Goal: Navigation & Orientation: Find specific page/section

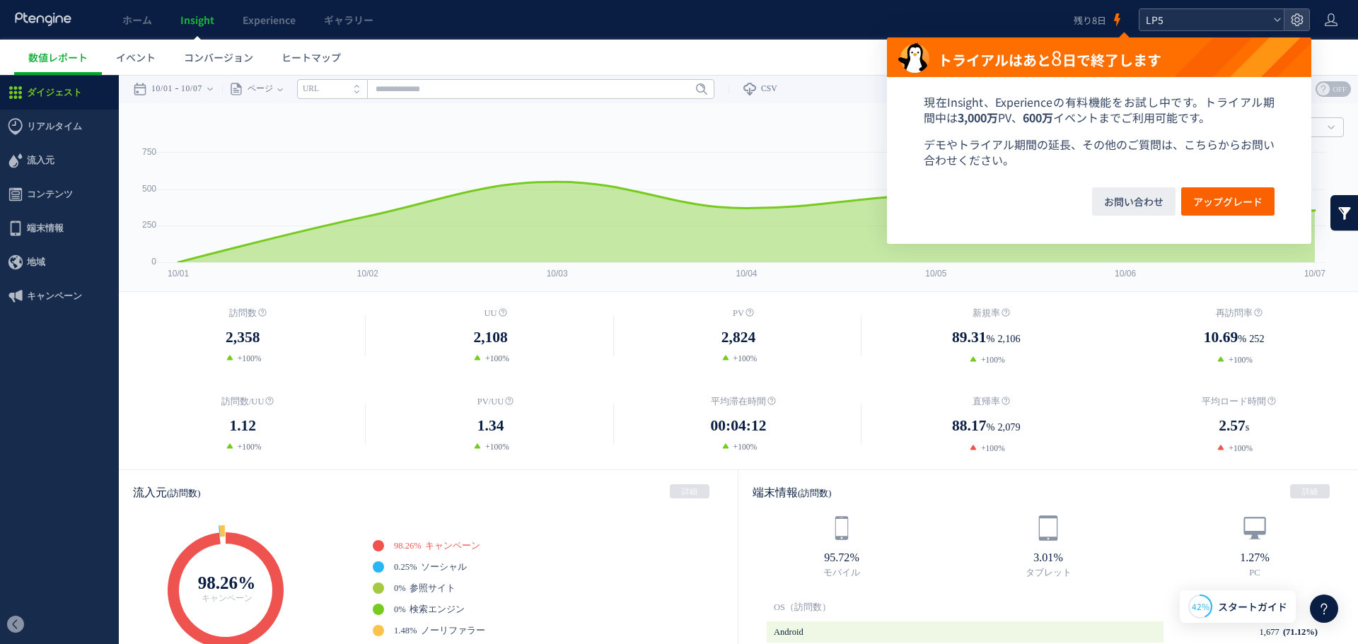
click at [1241, 11] on span "LP5" at bounding box center [1205, 19] width 126 height 21
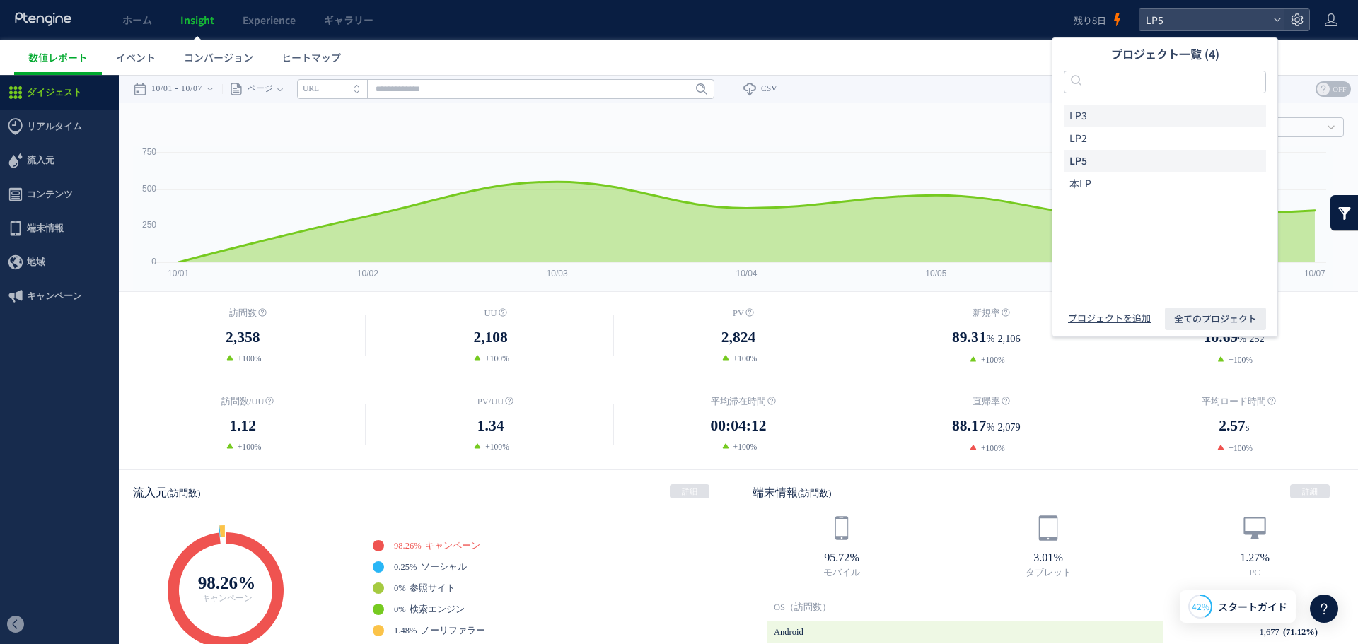
click at [1113, 117] on li "LP3" at bounding box center [1165, 116] width 202 height 23
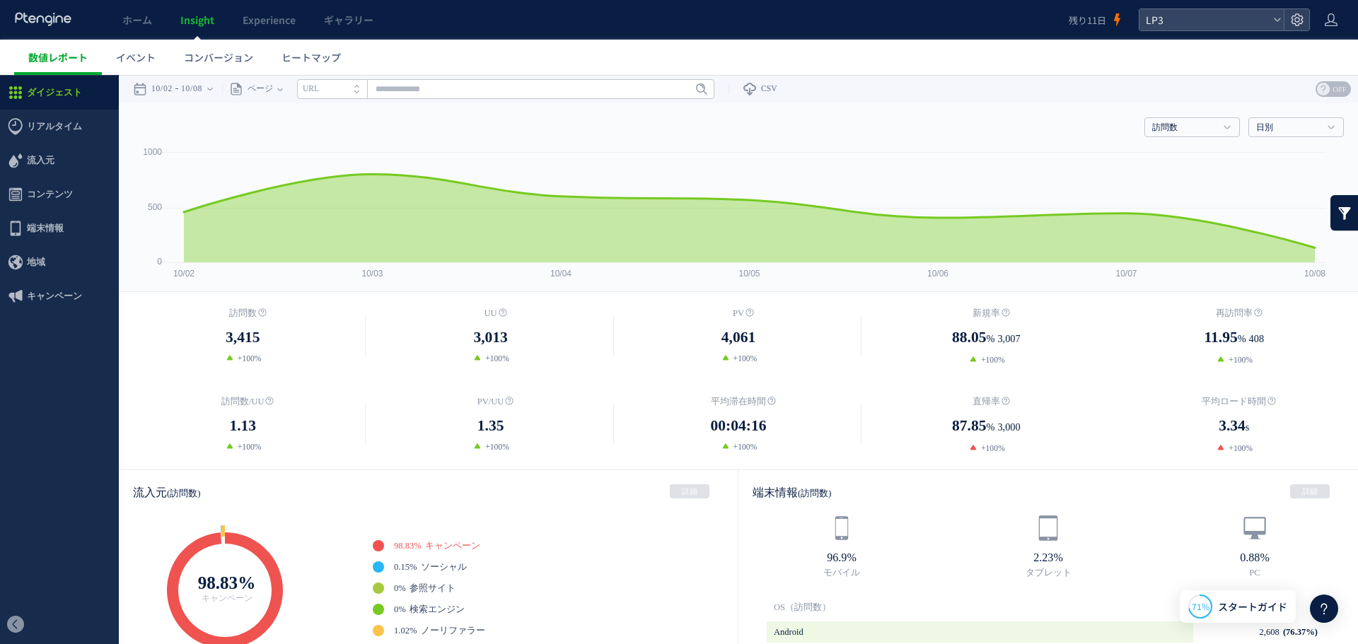
click at [71, 58] on span "数値レポート" at bounding box center [57, 57] width 59 height 14
click at [139, 58] on span "イベント" at bounding box center [136, 57] width 40 height 14
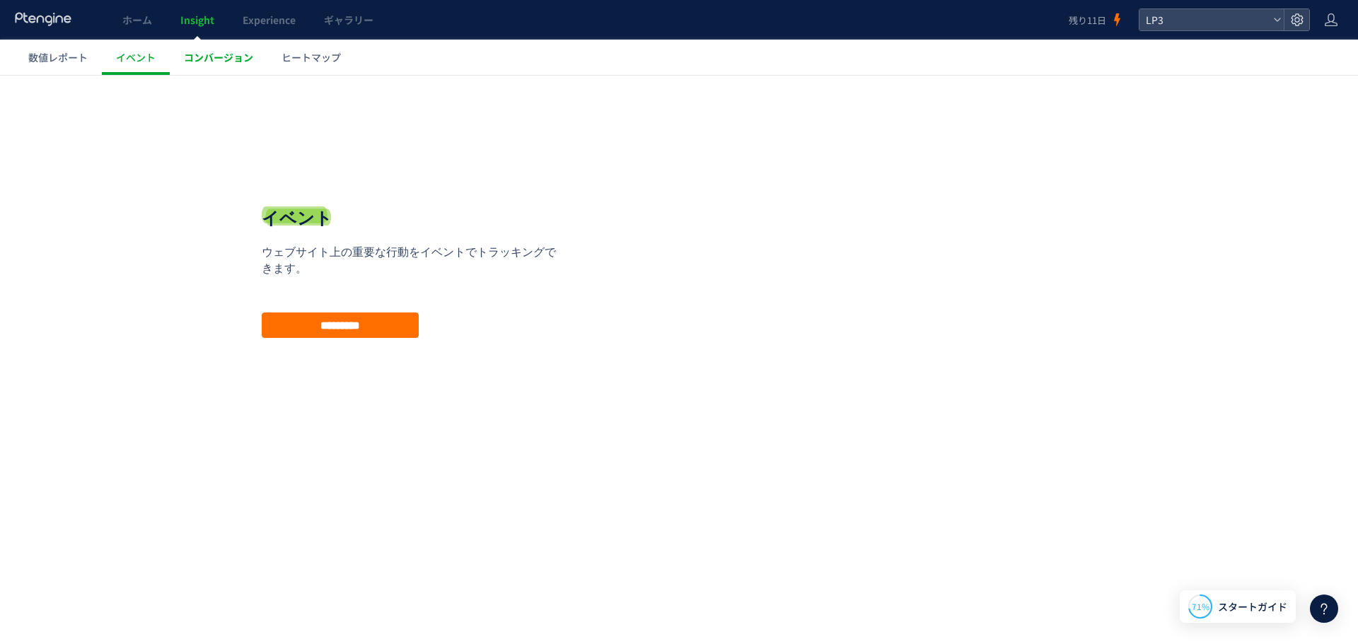
click at [229, 60] on span "コンバージョン" at bounding box center [218, 57] width 69 height 14
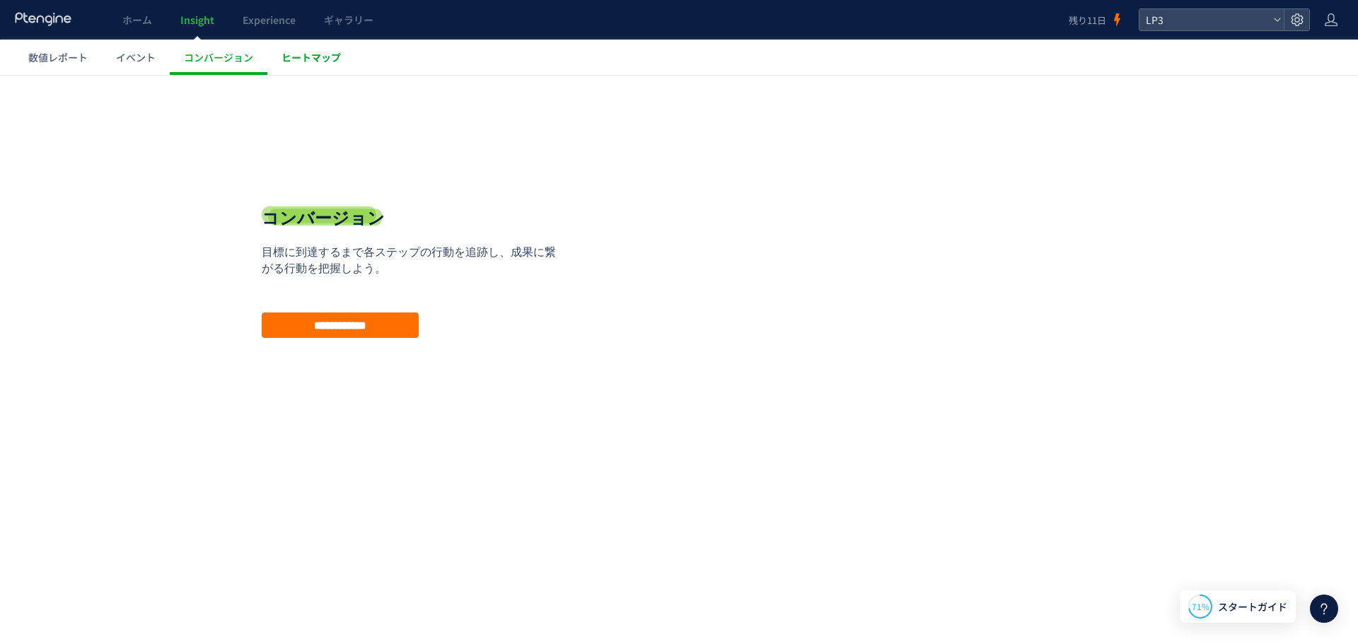
click at [331, 59] on span "ヒートマップ" at bounding box center [311, 57] width 59 height 14
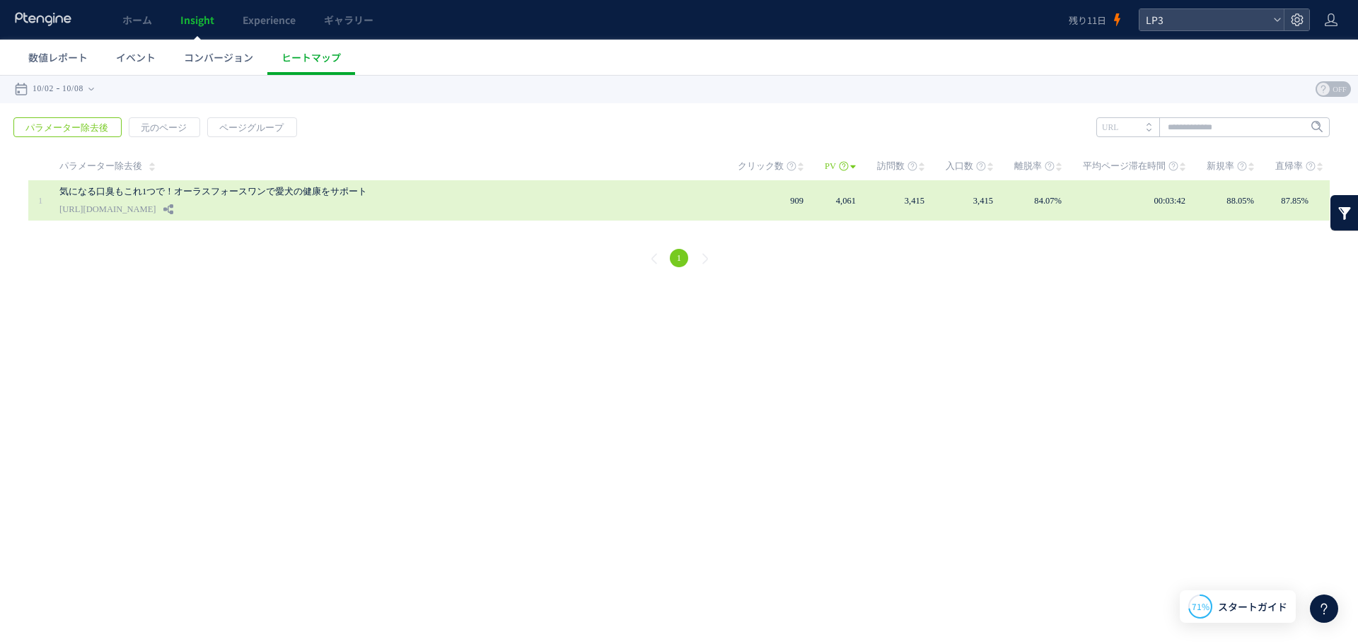
click at [344, 201] on div "気になる口臭もこれ1つで！オーラスフォースワンで愛犬の健康をサポート [URL][DOMAIN_NAME]" at bounding box center [388, 200] width 659 height 40
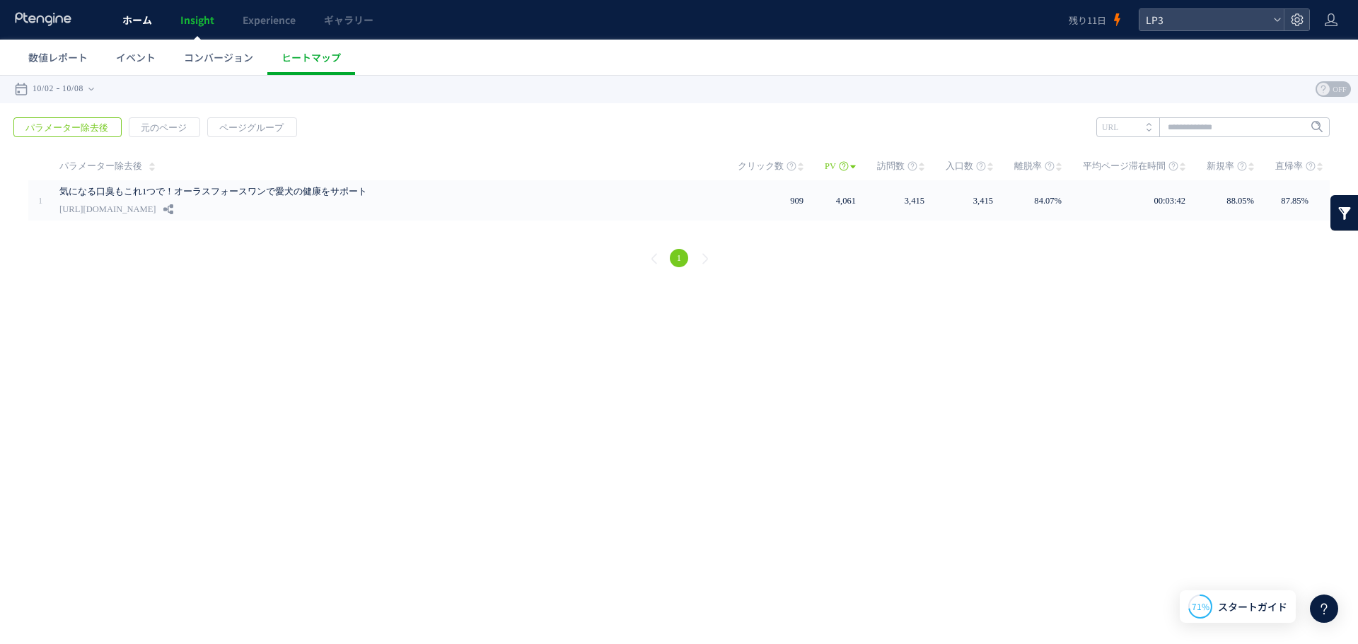
click at [126, 32] on link "ホーム" at bounding box center [137, 20] width 58 height 40
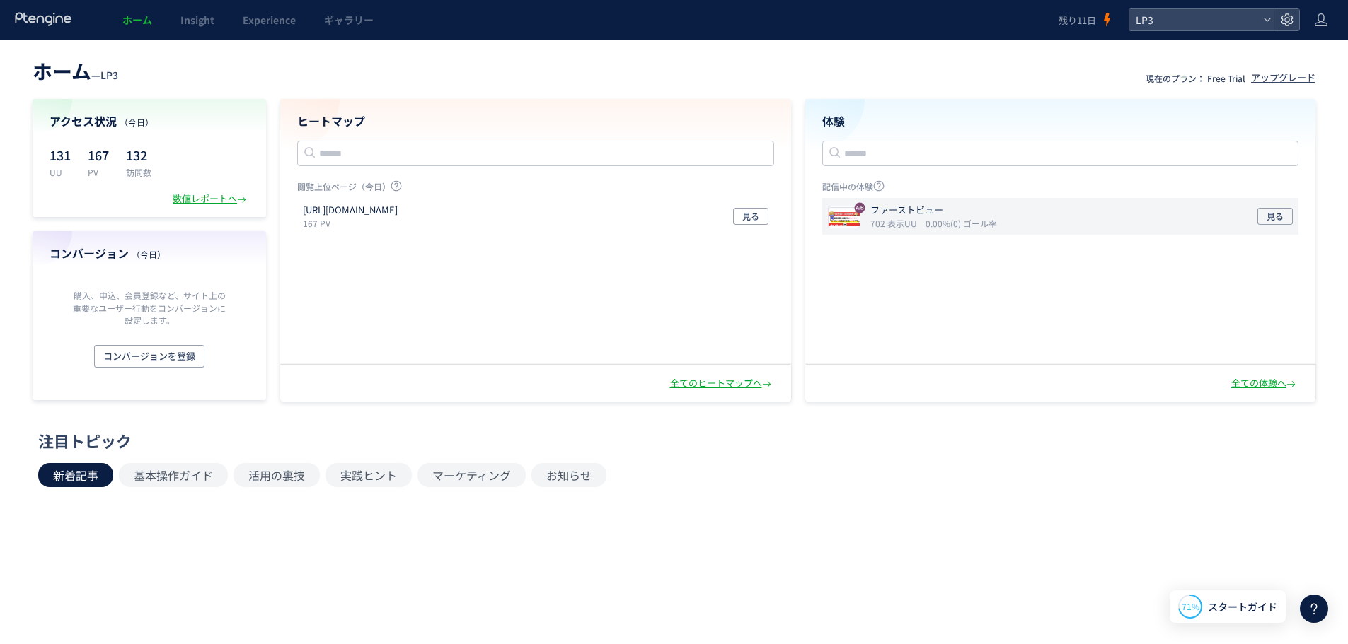
click at [949, 214] on p "ファーストビュー" at bounding box center [930, 210] width 121 height 13
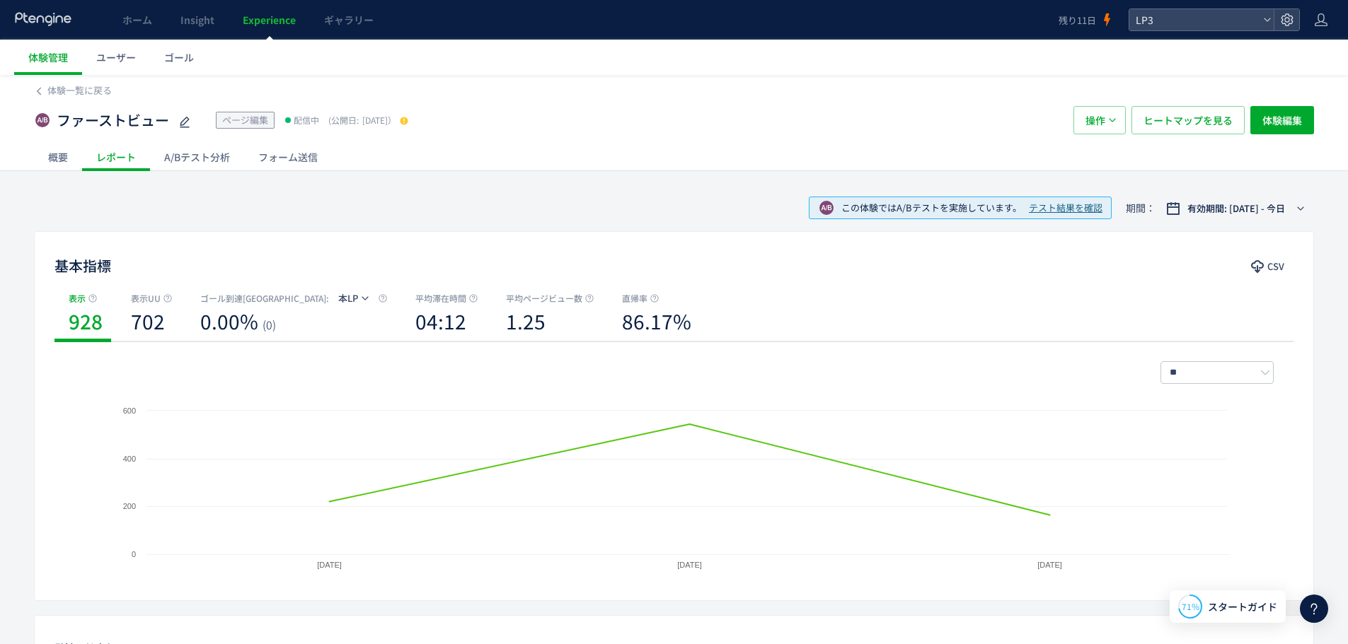
click at [216, 161] on div "A/Bテスト分析" at bounding box center [197, 157] width 94 height 28
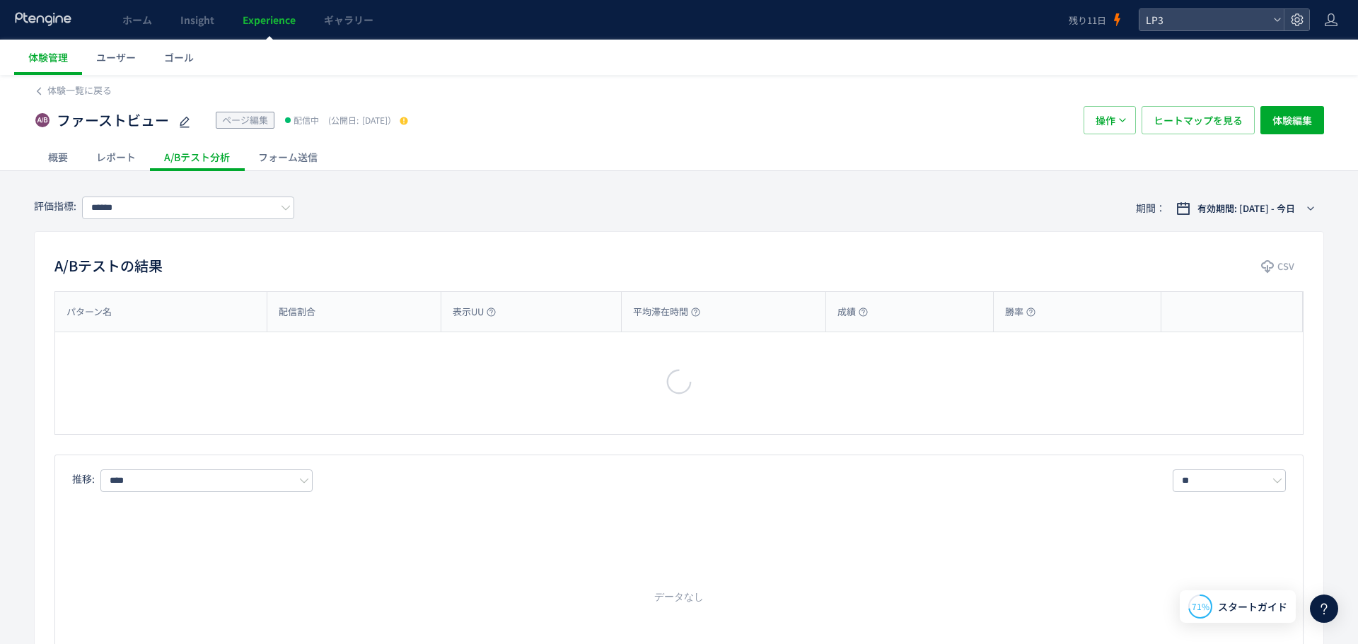
type input "***"
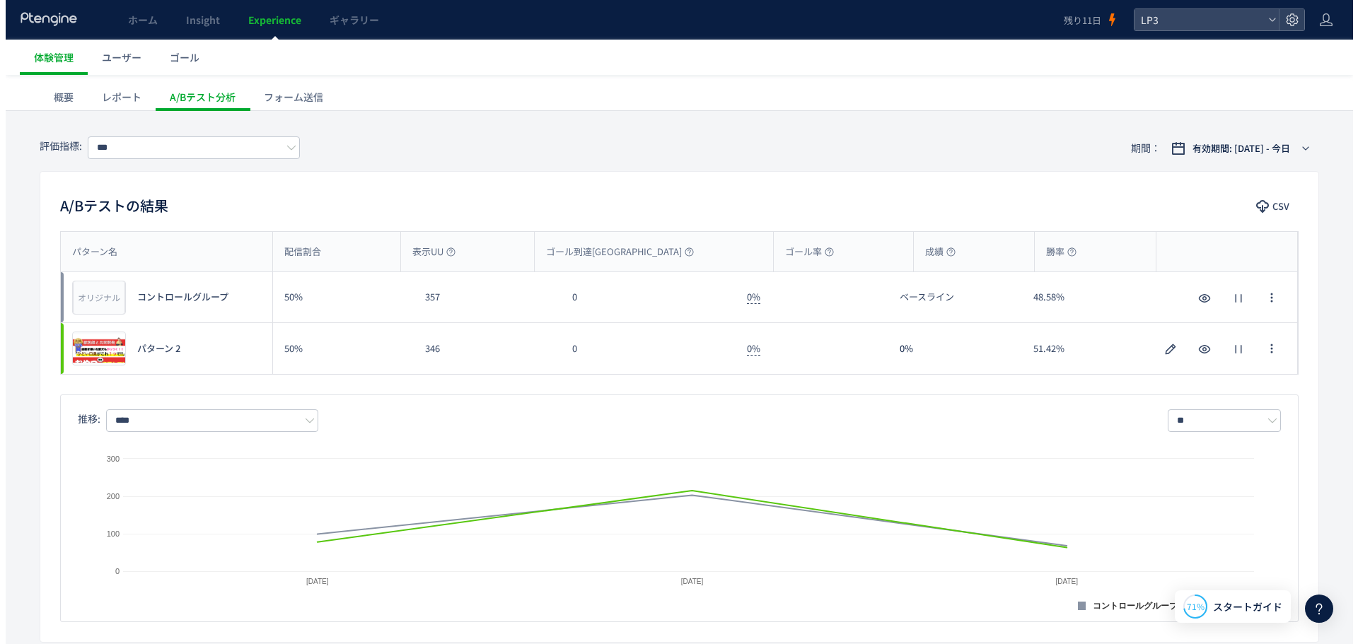
scroll to position [57, 0]
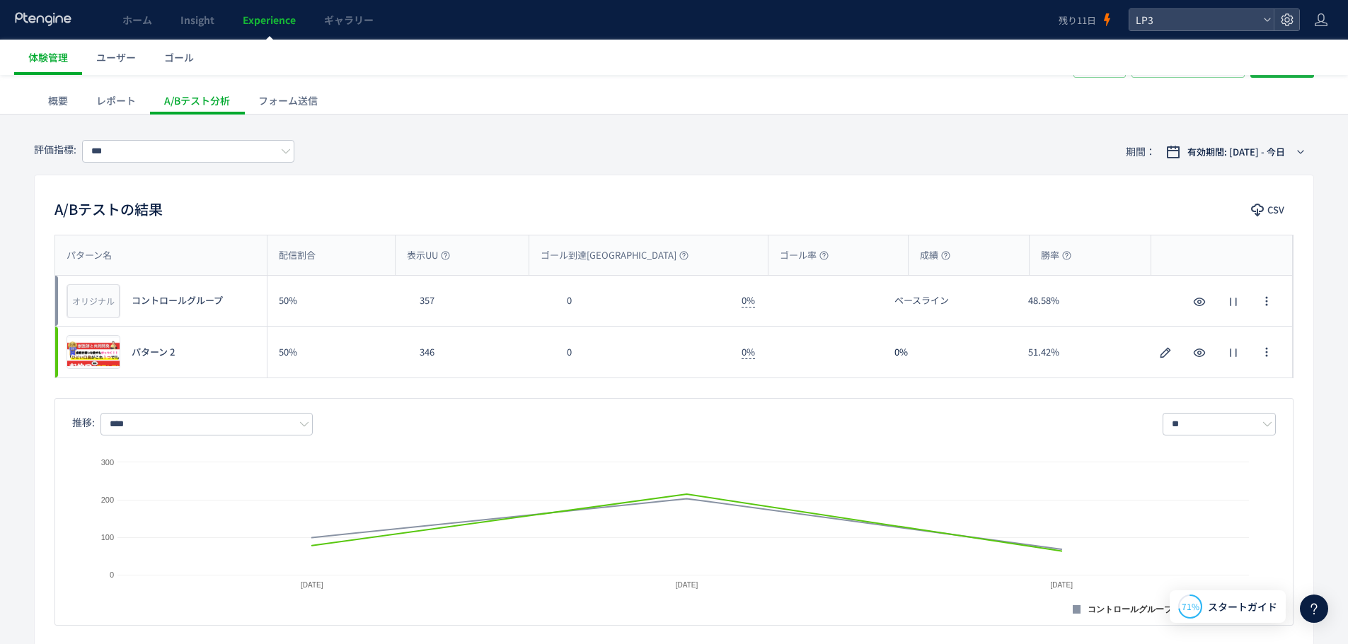
click at [276, 103] on div "フォーム送信" at bounding box center [288, 100] width 88 height 28
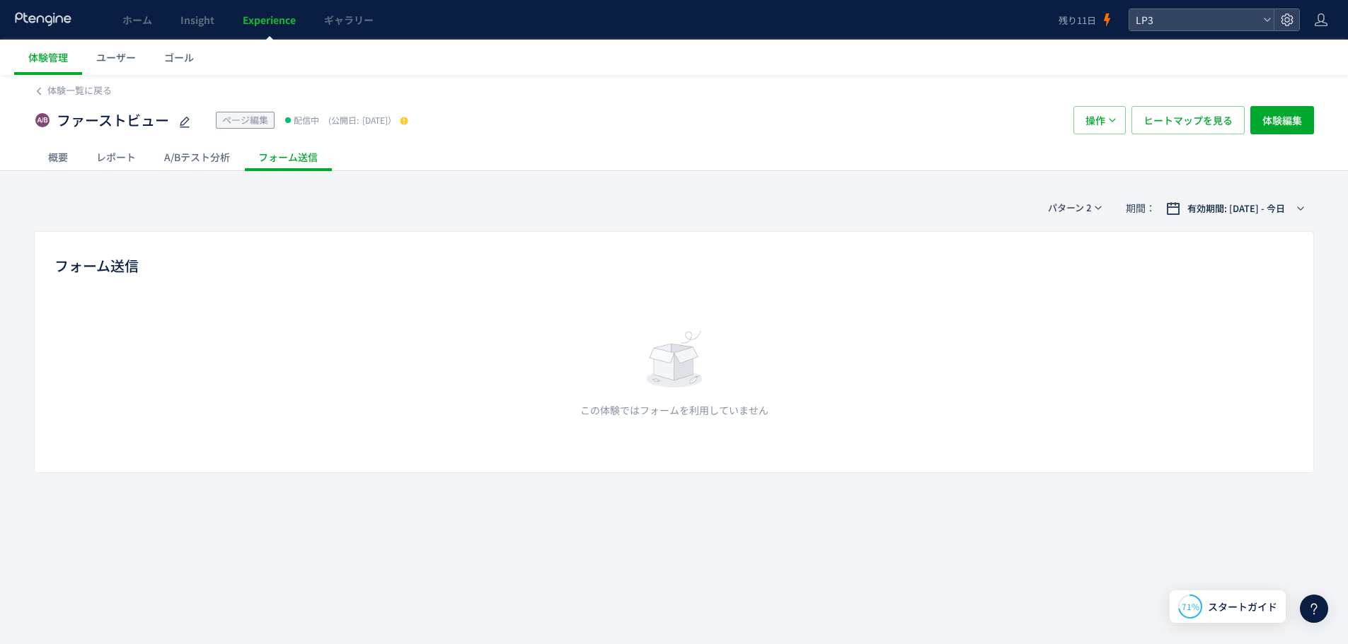
click at [120, 168] on div "レポート" at bounding box center [116, 157] width 68 height 28
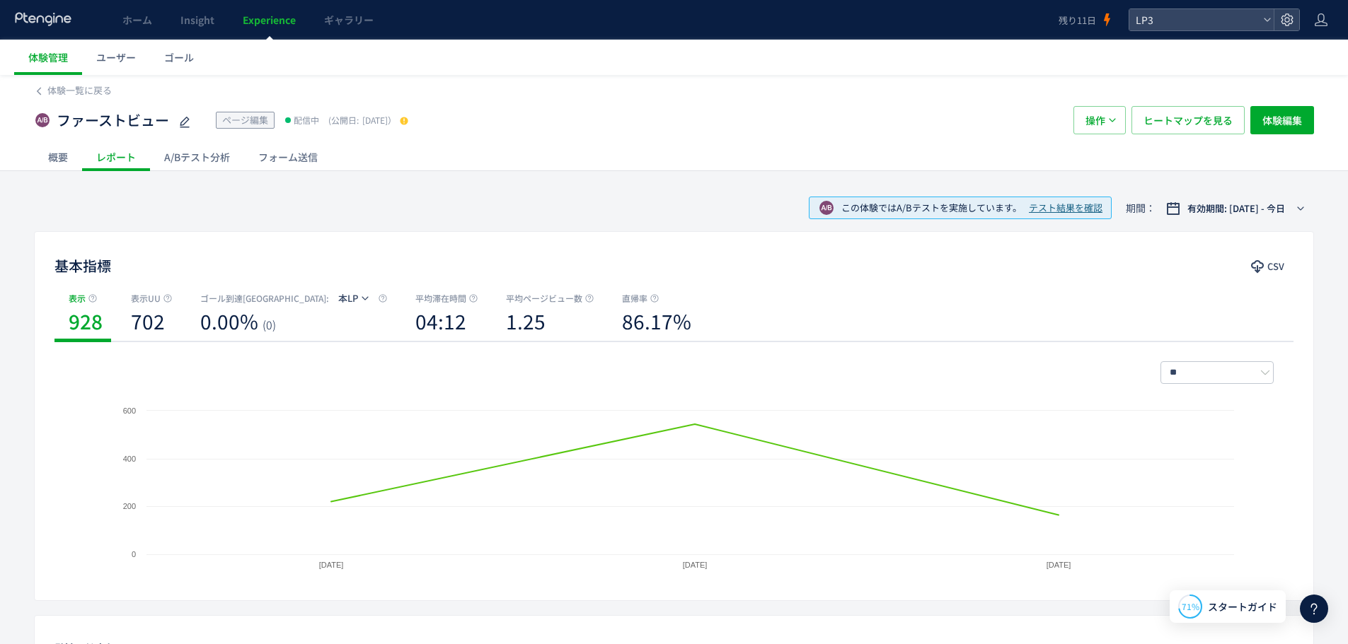
click at [190, 156] on div "A/Bテスト分析" at bounding box center [197, 157] width 94 height 28
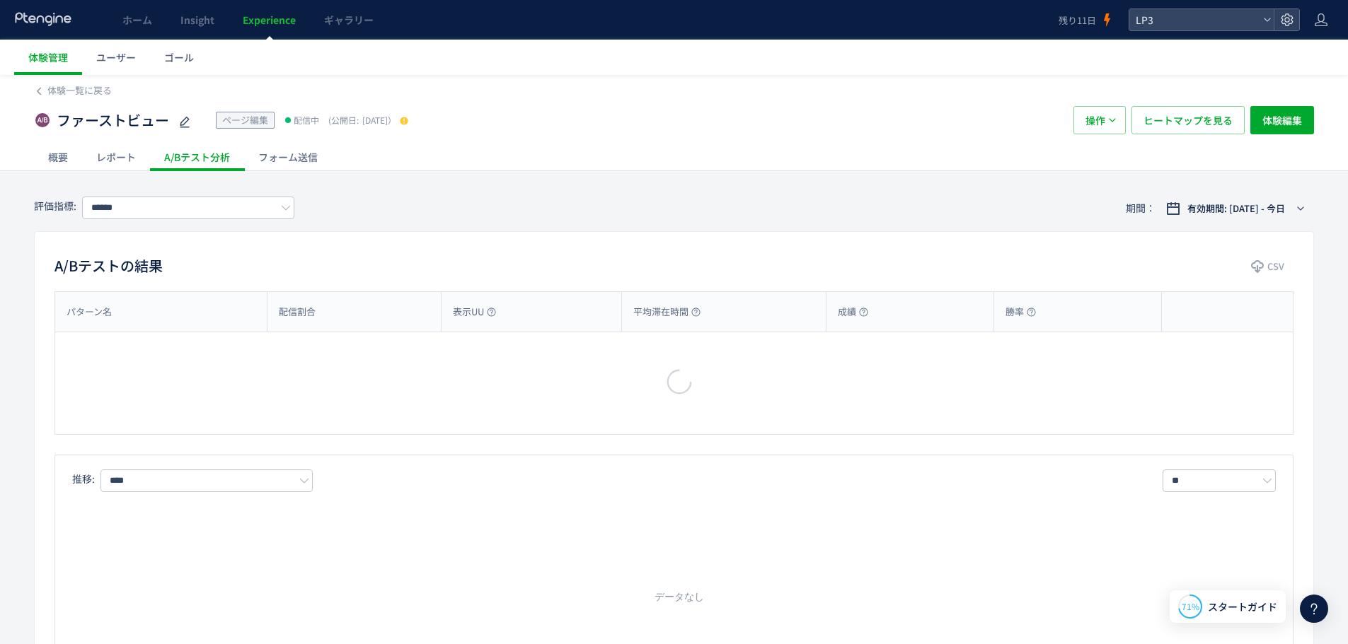
type input "***"
click at [301, 163] on div at bounding box center [679, 322] width 1358 height 644
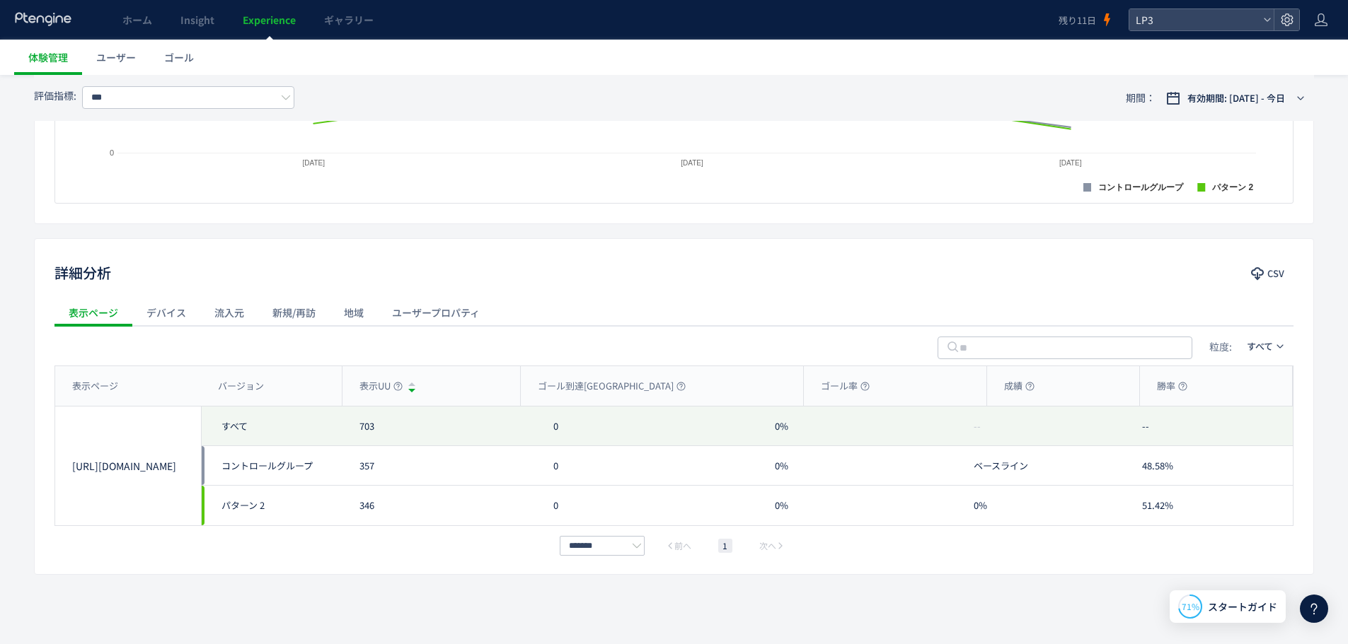
scroll to position [481, 0]
click at [155, 313] on div "デバイス" at bounding box center [166, 310] width 68 height 28
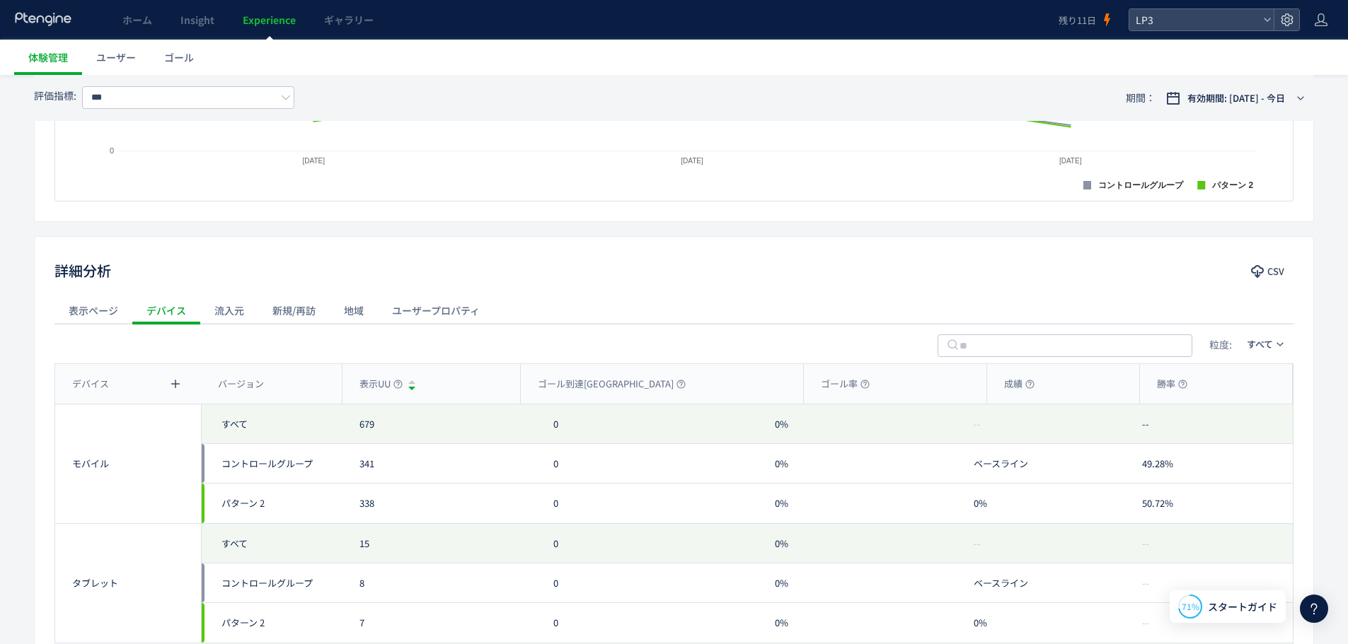
click at [106, 313] on div "表示ページ" at bounding box center [93, 310] width 78 height 28
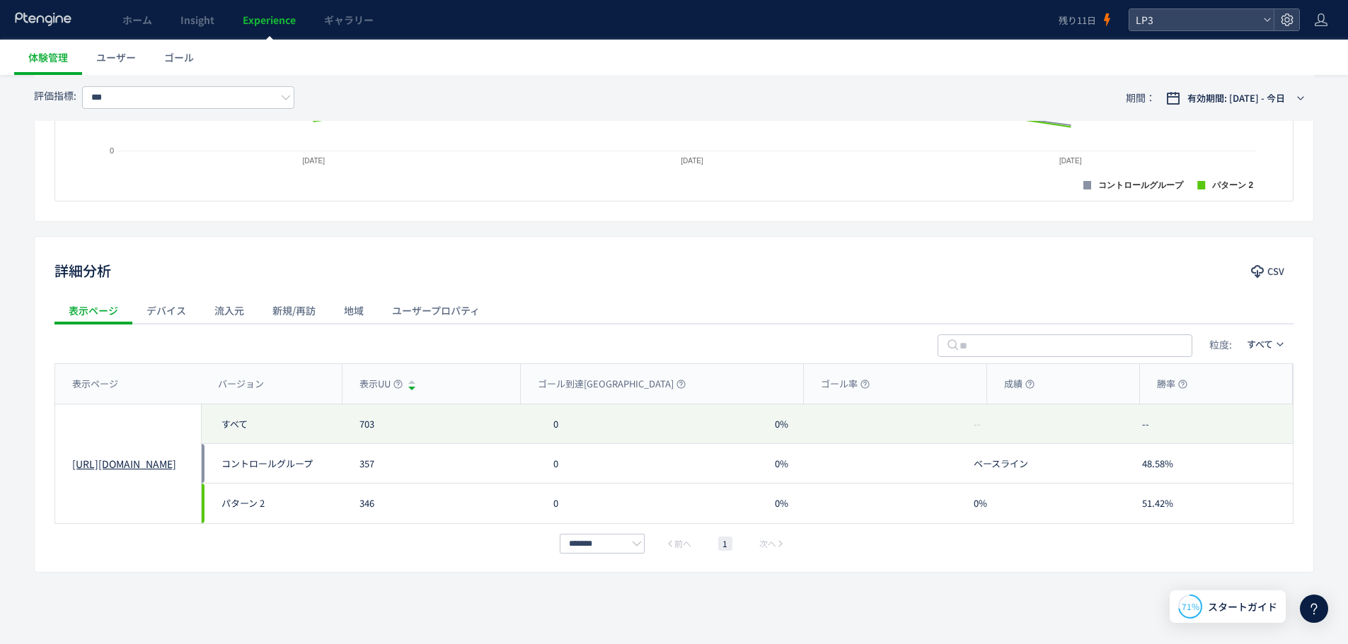
click at [139, 465] on link "[URL][DOMAIN_NAME]" at bounding box center [128, 464] width 112 height 14
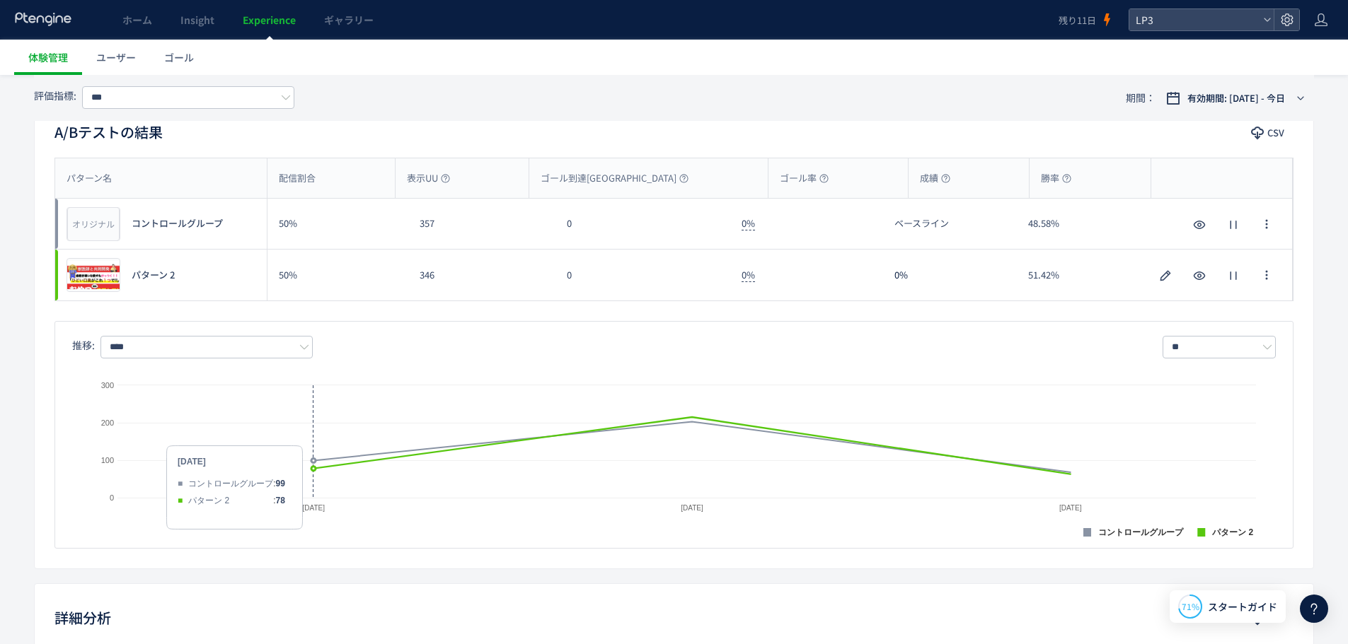
scroll to position [127, 0]
